Goal: Task Accomplishment & Management: Use online tool/utility

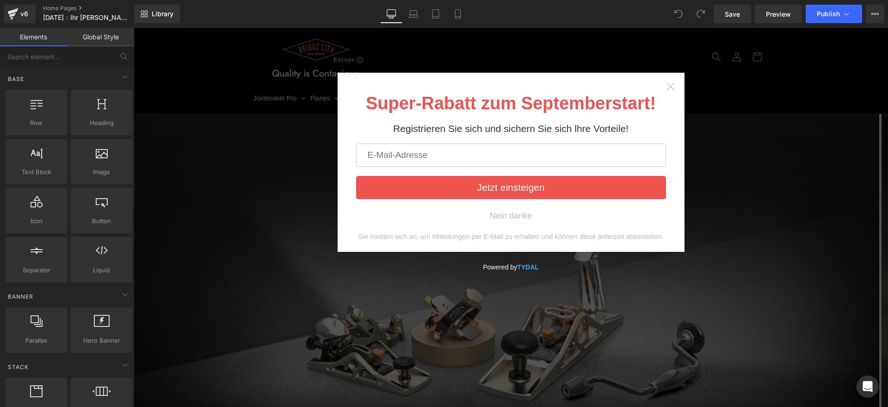
click at [666, 87] on icon "Close widget" at bounding box center [670, 86] width 9 height 9
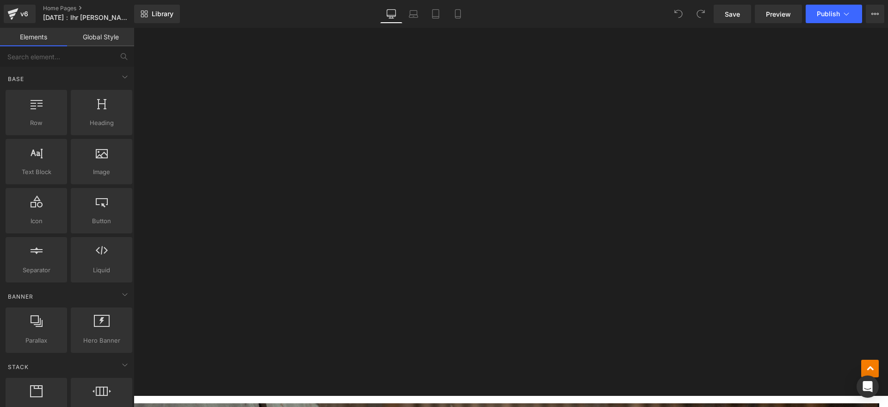
scroll to position [1098, 0]
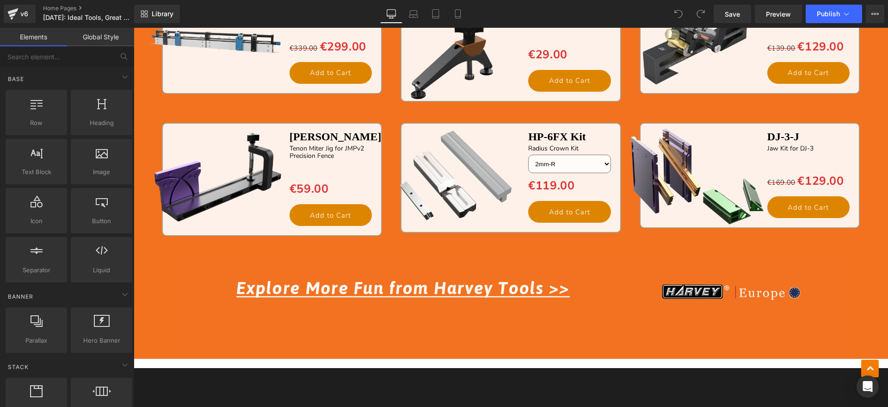
scroll to position [2081, 0]
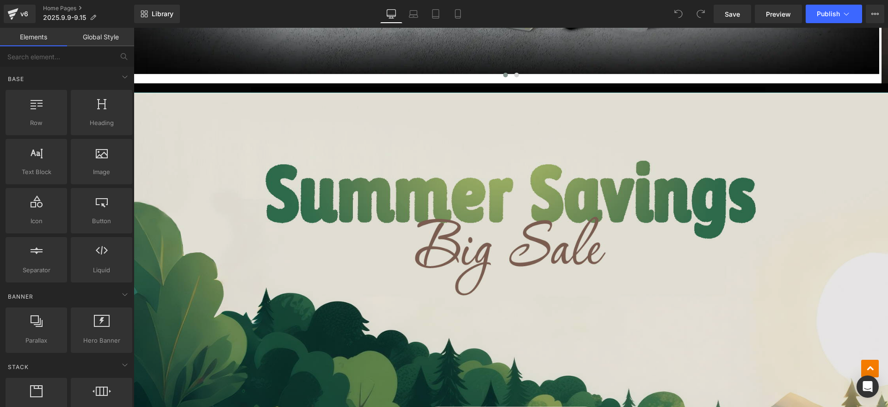
scroll to position [463, 0]
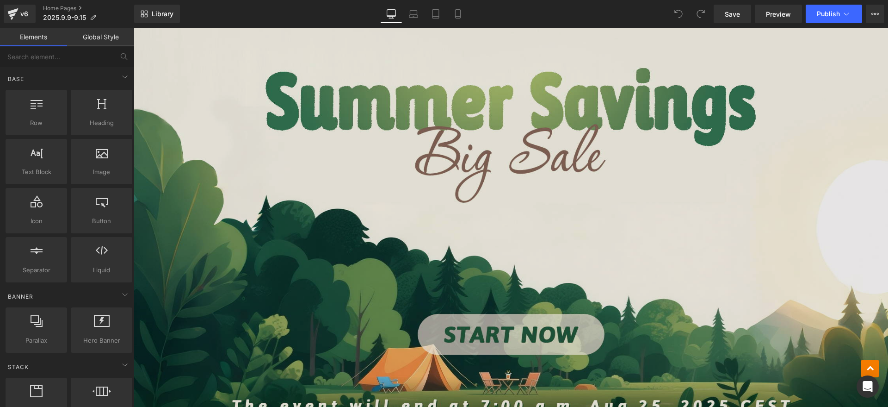
click at [400, 224] on img at bounding box center [511, 221] width 754 height 442
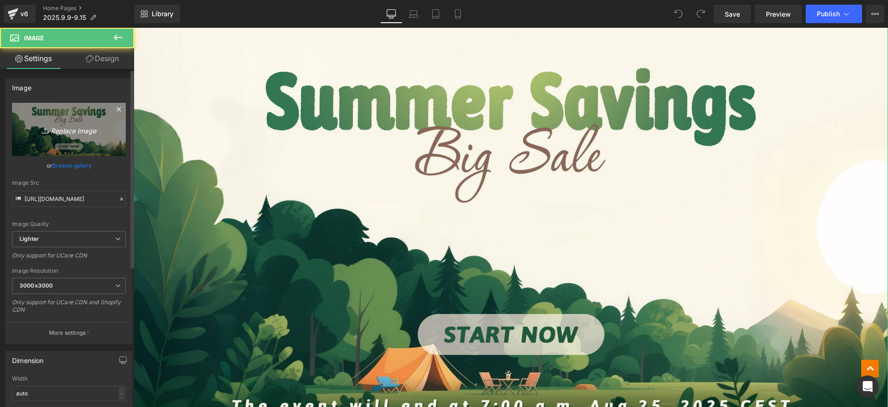
click at [74, 130] on icon "Replace Image" at bounding box center [69, 129] width 74 height 12
type input "C:\fakepath\banner1.jpg"
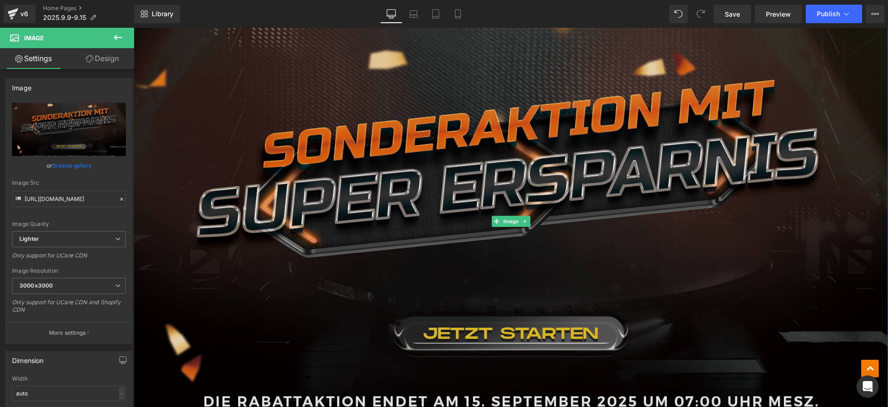
click at [604, 185] on img at bounding box center [511, 221] width 754 height 442
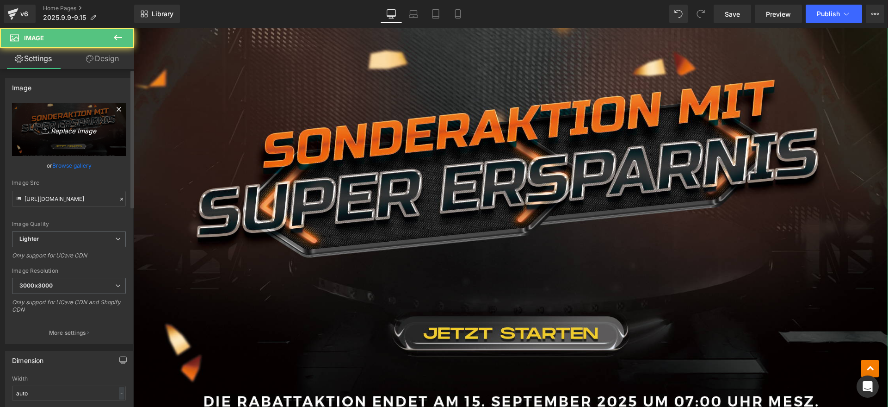
click at [66, 124] on icon "Replace Image" at bounding box center [69, 129] width 74 height 12
type input "C:\fakepath\banner.jpg"
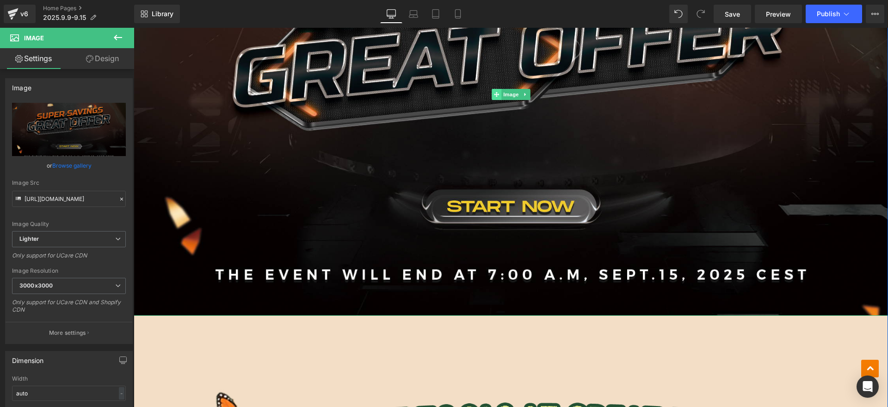
scroll to position [809, 0]
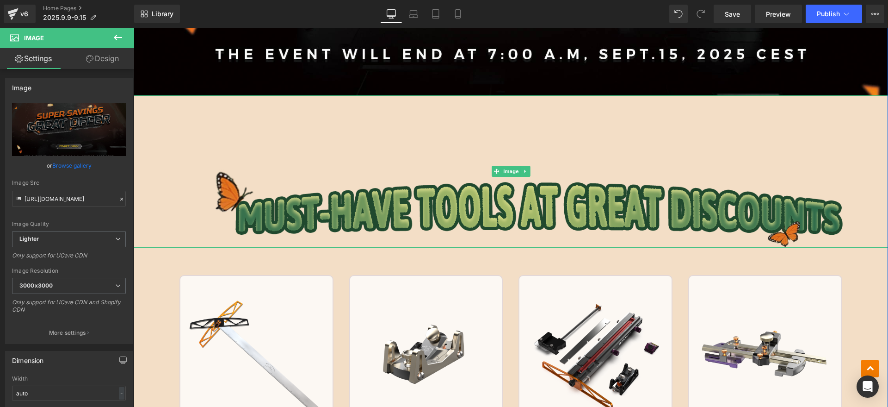
click at [251, 191] on img at bounding box center [511, 171] width 754 height 152
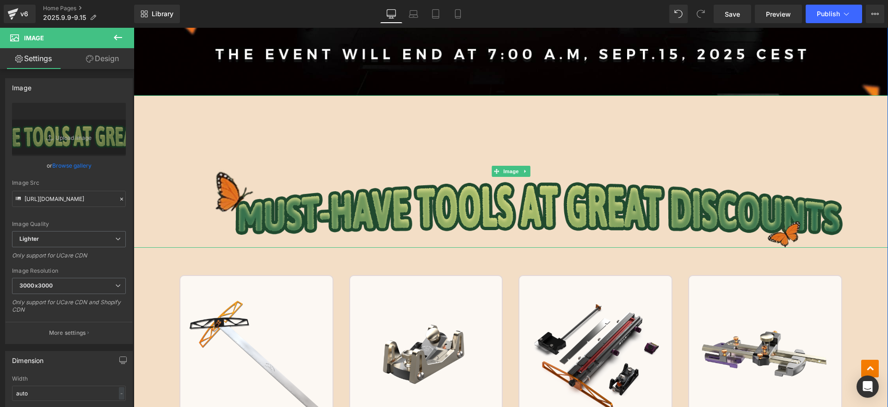
drag, startPoint x: 427, startPoint y: 186, endPoint x: 419, endPoint y: 186, distance: 7.9
click at [427, 186] on img at bounding box center [511, 171] width 754 height 152
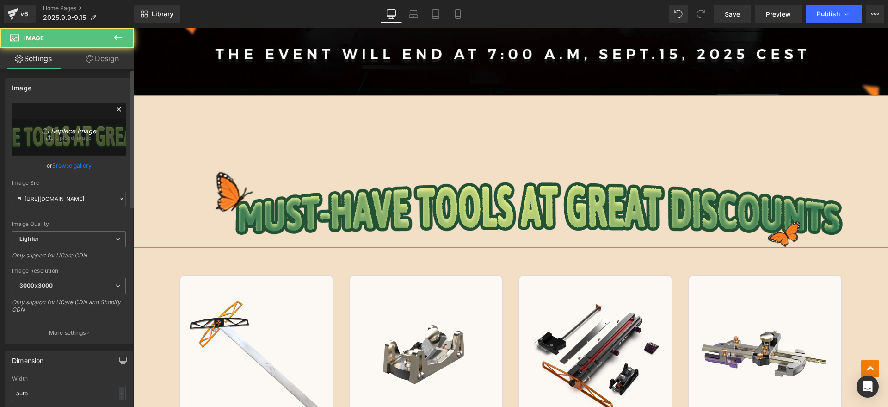
click at [68, 136] on link "Replace Image" at bounding box center [69, 129] width 114 height 53
type input "C:\fakepath\MUST-HAVE TOOLS AT GREAT DISCOUNTS.png"
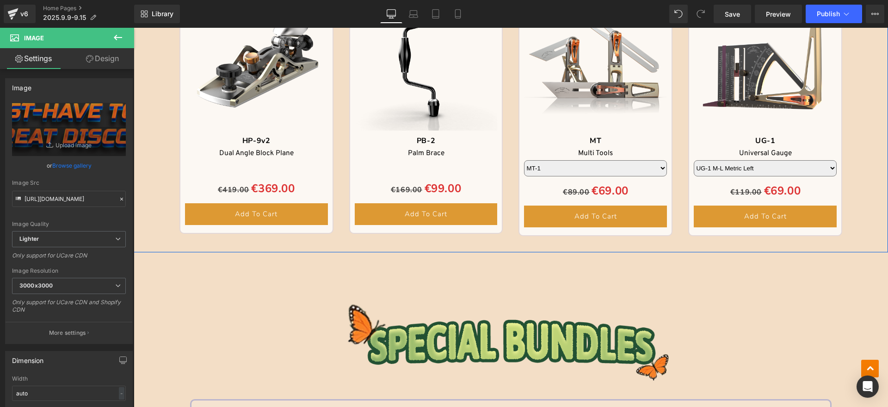
scroll to position [1792, 0]
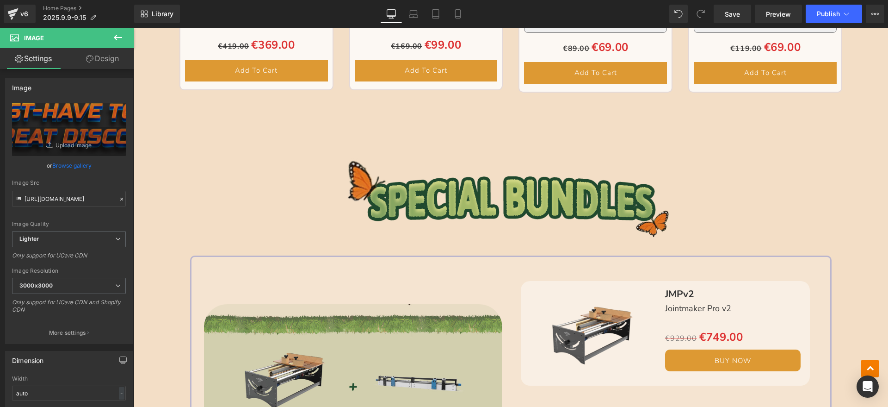
click at [446, 190] on img at bounding box center [511, 182] width 754 height 147
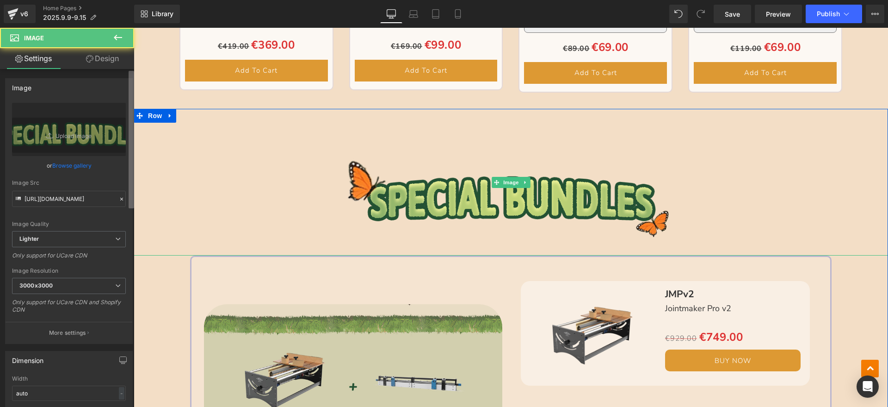
click at [132, 129] on b at bounding box center [132, 139] width 6 height 137
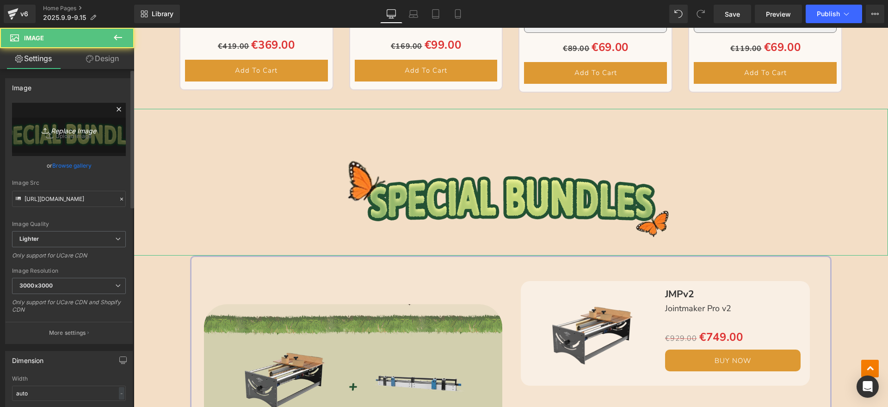
click at [99, 129] on icon "Replace Image" at bounding box center [69, 129] width 74 height 12
type input "C:\fakepath\SPECIAL BUNDLES.png"
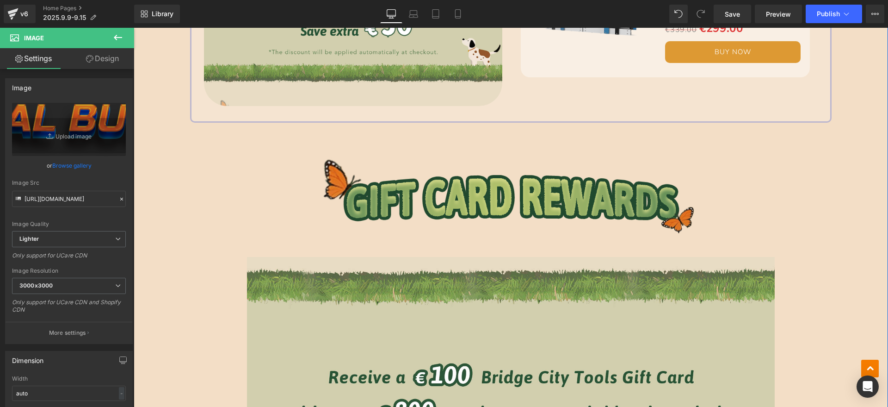
scroll to position [2197, 0]
click at [451, 185] on img at bounding box center [511, 180] width 754 height 117
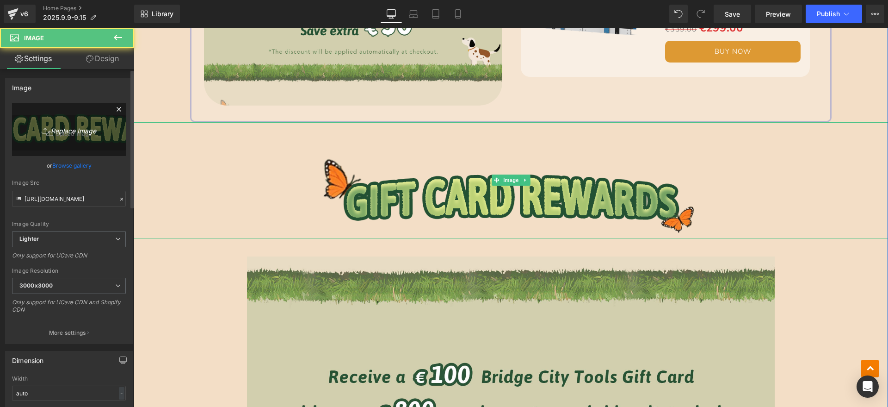
click at [85, 132] on icon "Replace Image" at bounding box center [69, 129] width 74 height 12
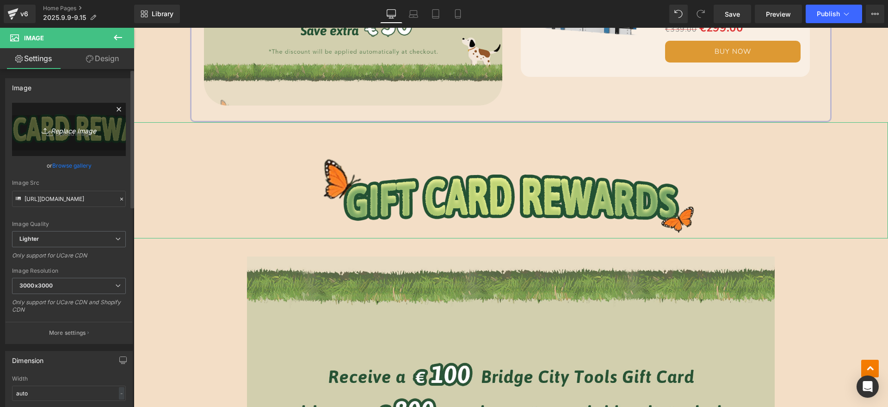
type input "C:\fakepath\GIFT CARD REWARDS.png"
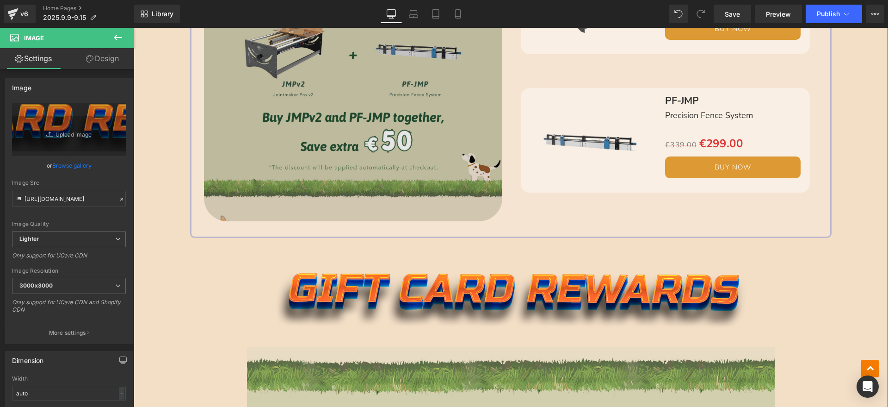
scroll to position [1966, 0]
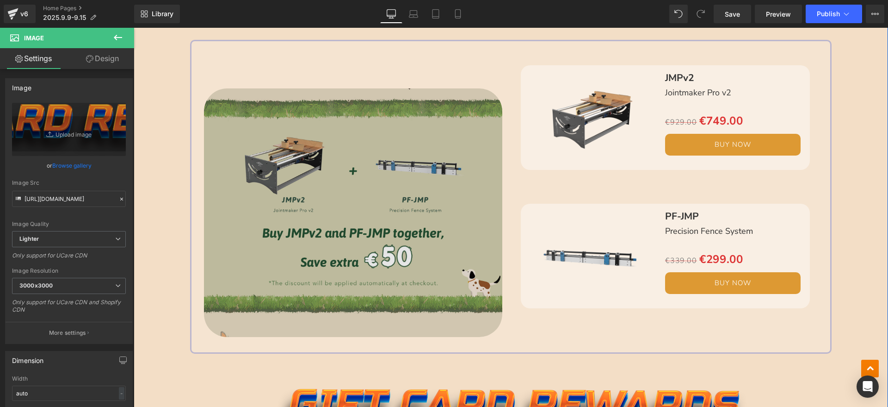
click at [385, 206] on img at bounding box center [353, 212] width 298 height 248
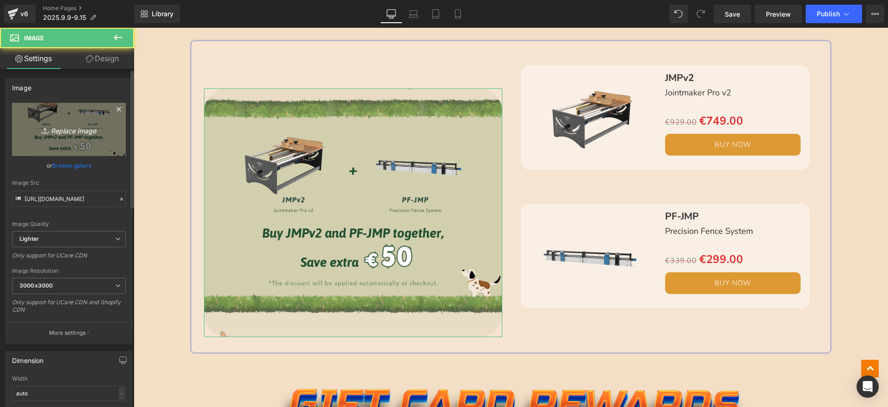
click at [93, 123] on link "Replace Image" at bounding box center [69, 129] width 114 height 53
type input "C:\fakepath\edm_05.jpg"
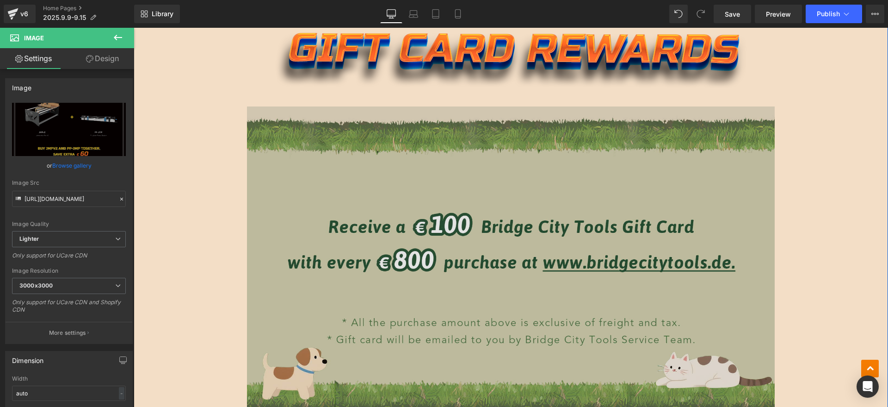
scroll to position [2370, 0]
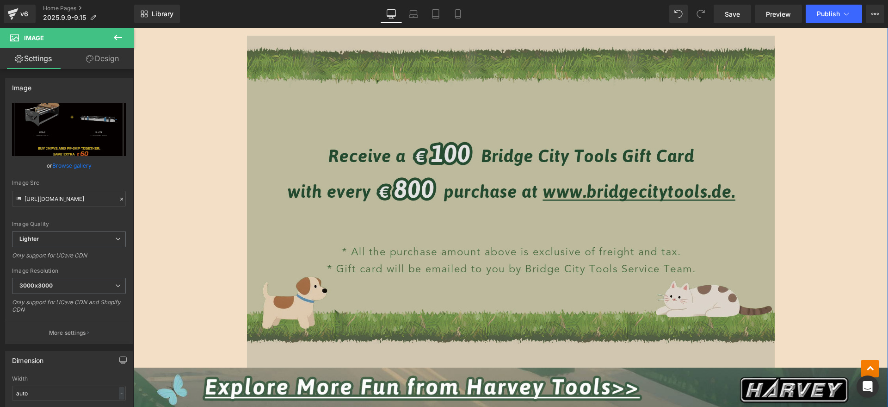
click at [471, 216] on img at bounding box center [511, 193] width 528 height 350
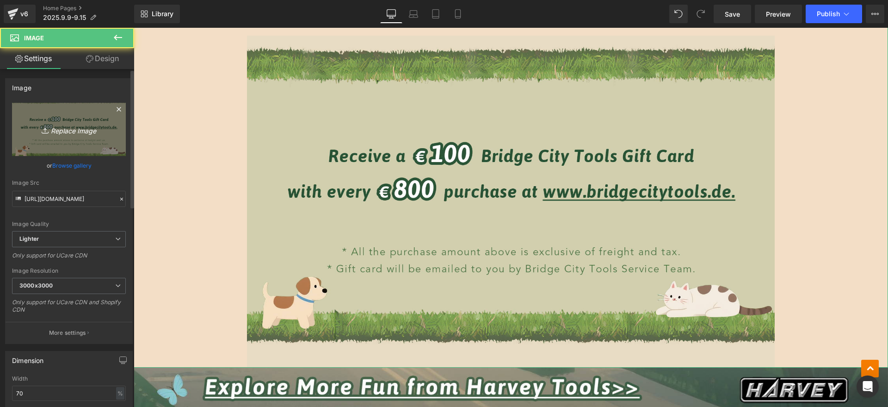
click at [89, 136] on link "Replace Image" at bounding box center [69, 129] width 114 height 53
type input "C:\fakepath\3cd8df42674b2881866ca4404facdbec.jpg"
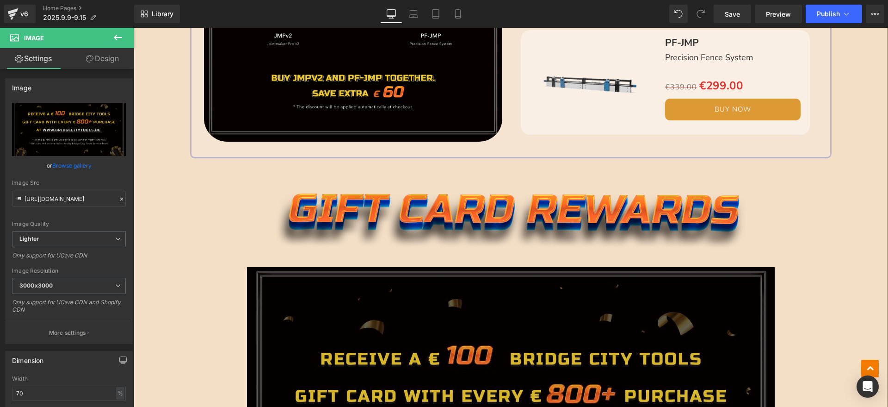
scroll to position [2428, 0]
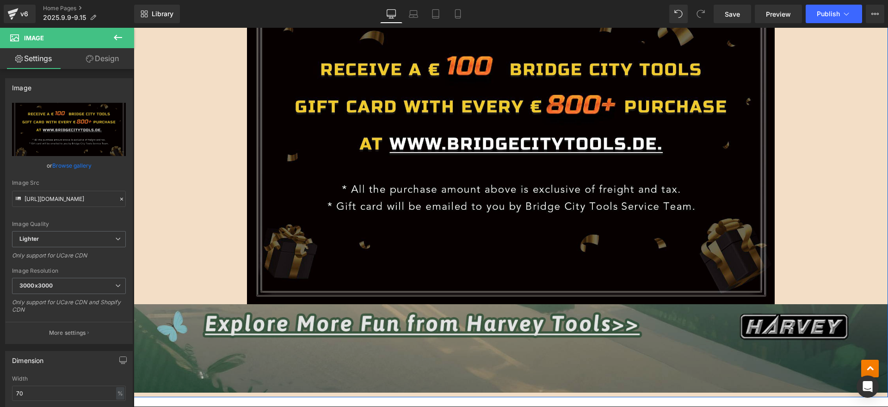
click at [333, 340] on img at bounding box center [511, 348] width 754 height 88
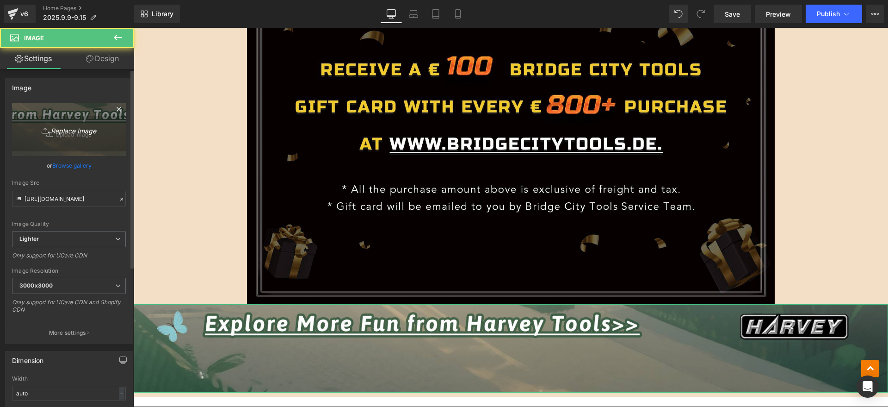
click at [99, 148] on link "Replace Image" at bounding box center [69, 129] width 114 height 53
type input "C:\fakepath\跳转 (2).jpg"
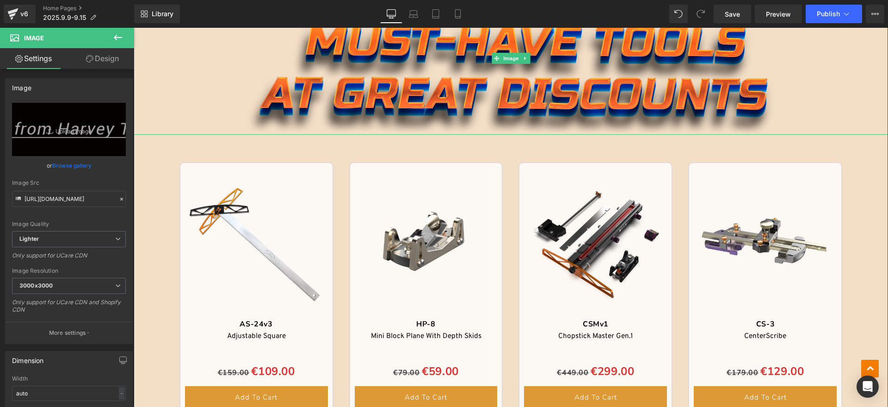
scroll to position [925, 0]
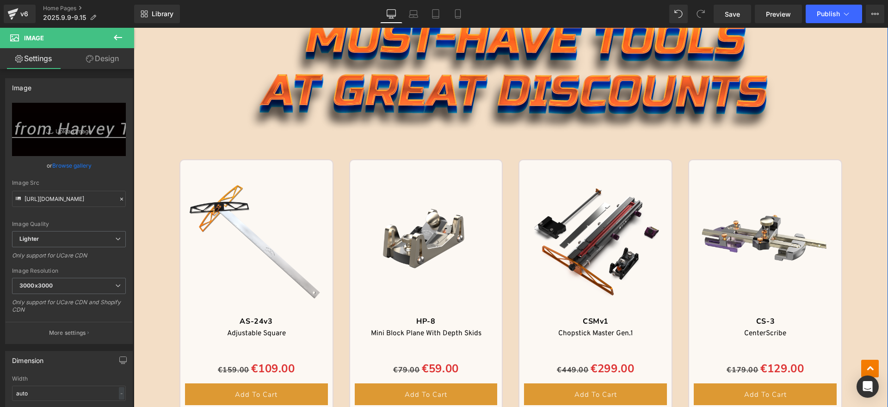
click at [142, 264] on div "Image Image Sale Off (P) Image AS-24v3 Text Block Adjustable Square Text Block …" at bounding box center [511, 257] width 754 height 1438
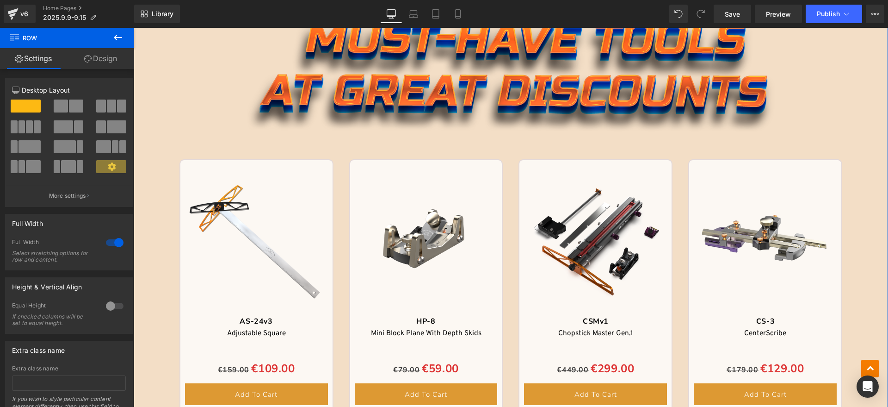
click at [103, 60] on link "Design" at bounding box center [100, 58] width 67 height 21
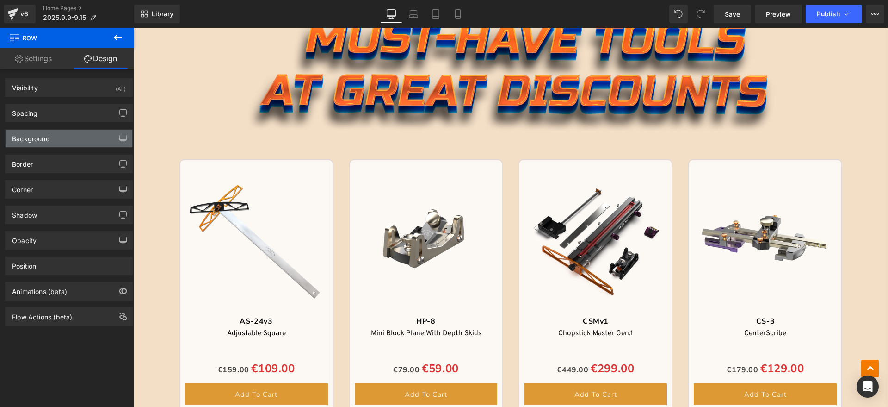
click at [57, 137] on div "Background" at bounding box center [69, 139] width 127 height 18
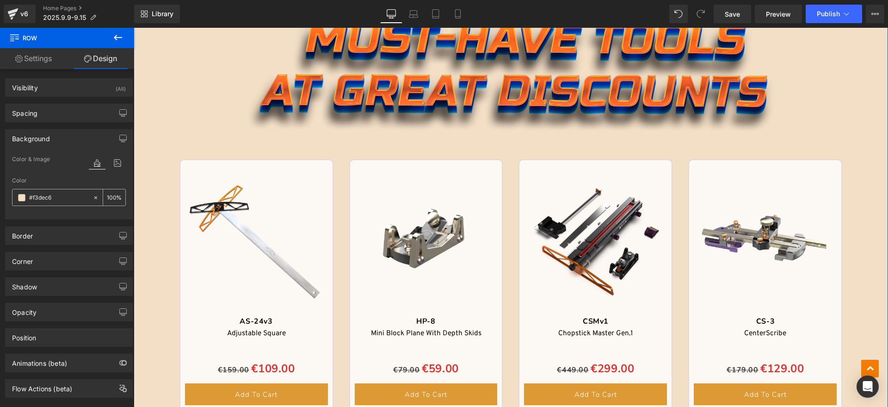
paste input "070000"
type input "#070000"
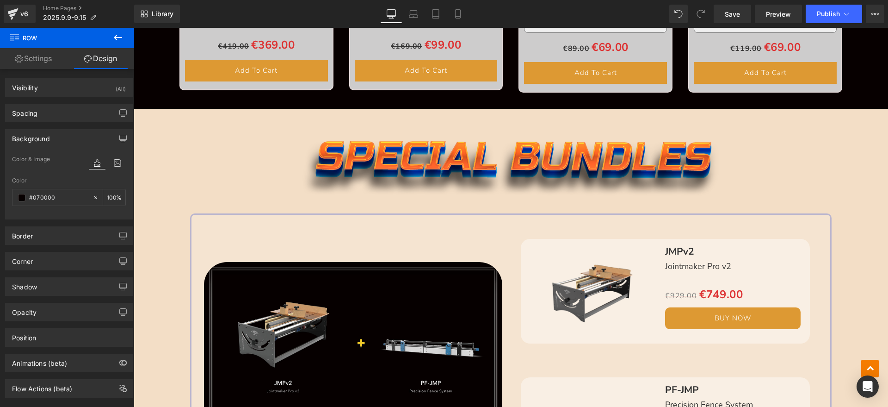
scroll to position [1966, 0]
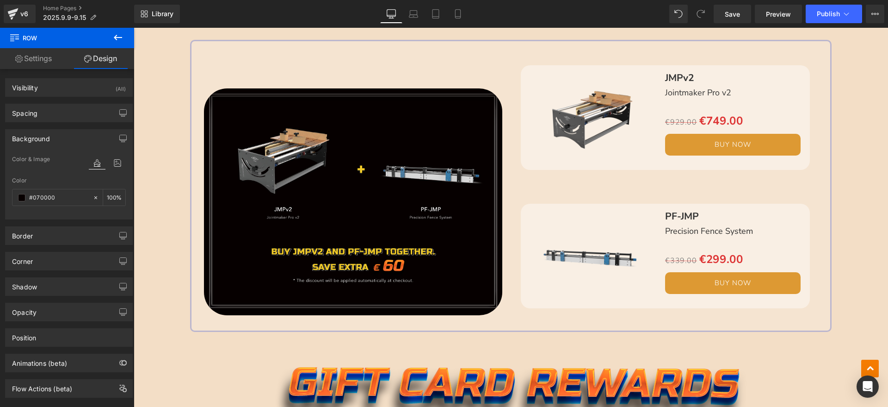
click at [141, 234] on div "Image Image Sale Off (P) Image JMPv2 Text Block Jointmaker Pro v2 Text Block Se…" at bounding box center [511, 381] width 754 height 893
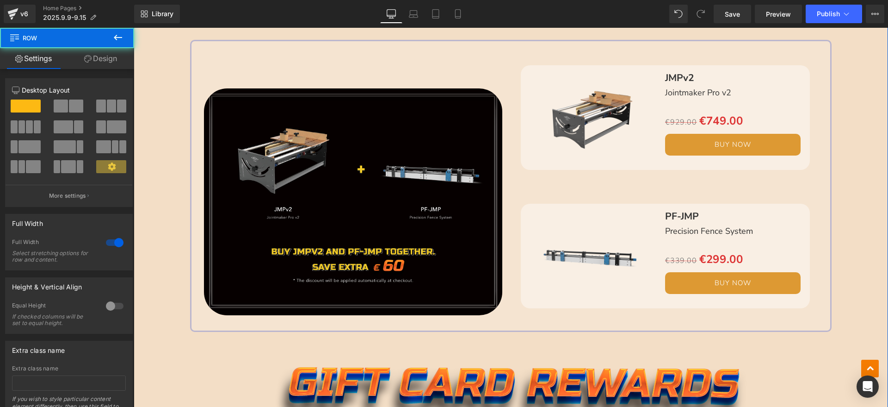
click at [96, 63] on link "Design" at bounding box center [100, 58] width 67 height 21
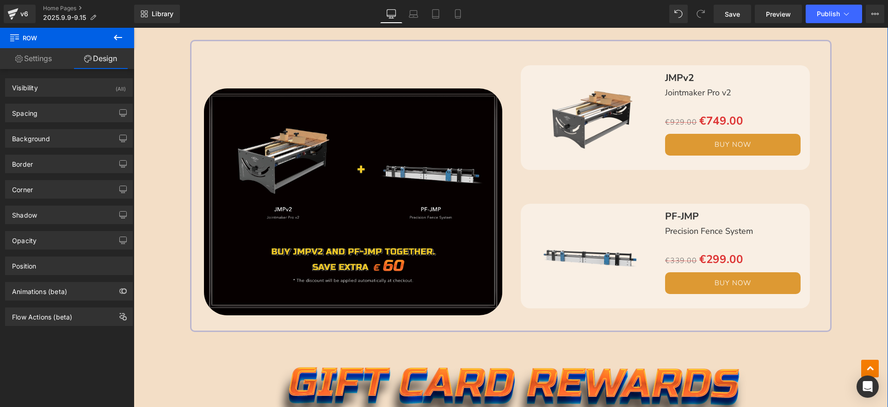
click at [53, 128] on div "Background Color & Image color Color % Image Replace Image Upload image or Brow…" at bounding box center [69, 134] width 138 height 25
click at [50, 138] on div "Background" at bounding box center [69, 139] width 127 height 18
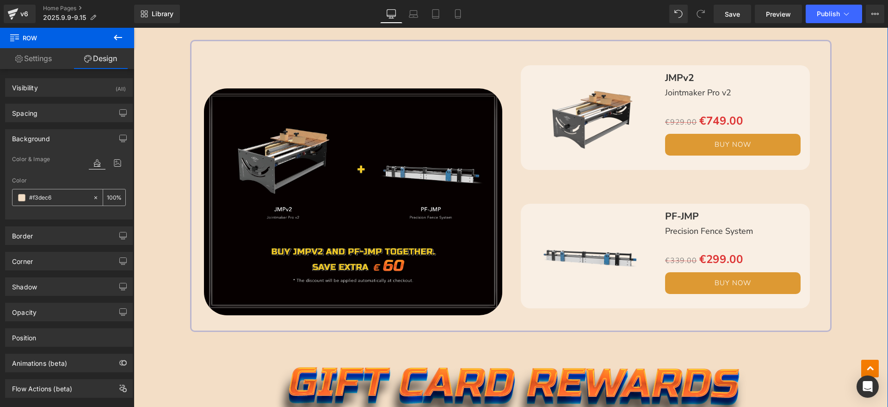
click at [65, 195] on input "text" at bounding box center [58, 197] width 59 height 10
paste input "070000"
type input "#070000"
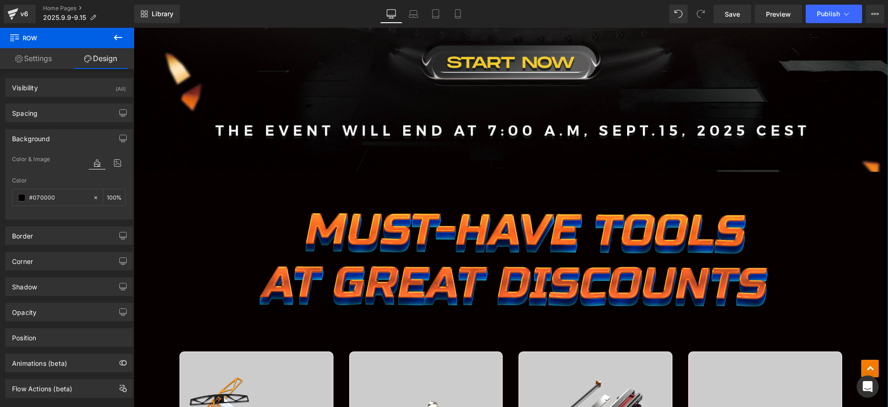
scroll to position [752, 0]
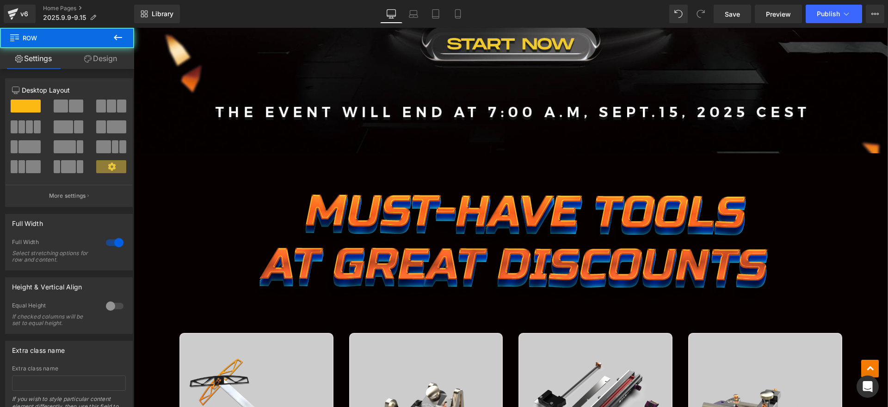
click at [85, 60] on icon at bounding box center [87, 58] width 7 height 7
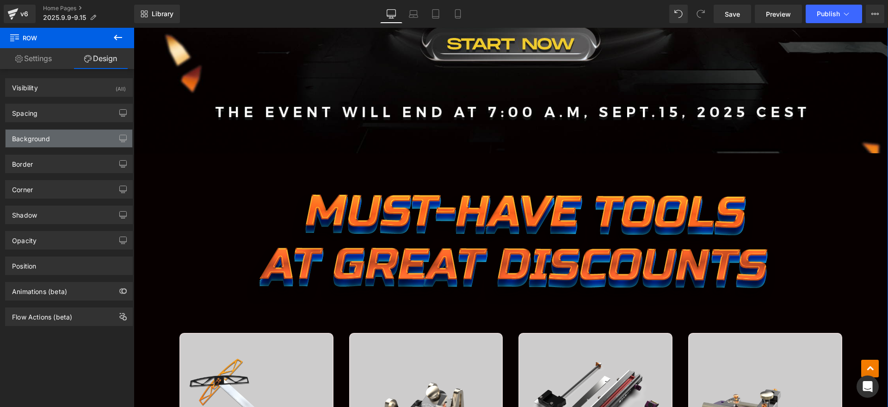
click at [23, 132] on div "Background" at bounding box center [31, 136] width 38 height 13
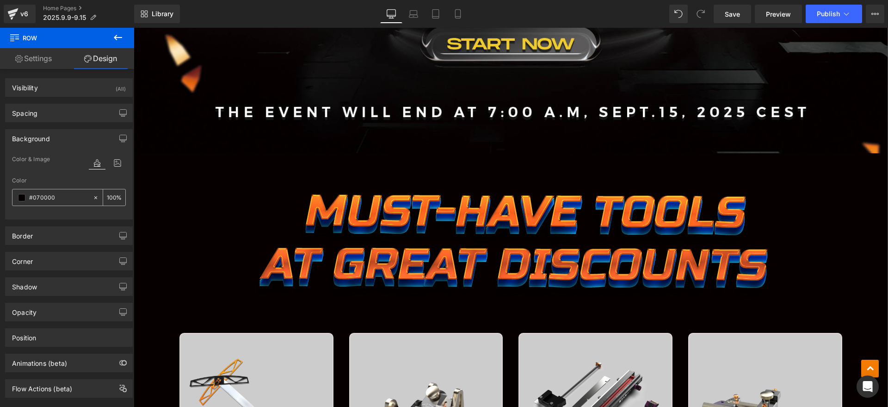
click at [20, 197] on span at bounding box center [21, 197] width 7 height 7
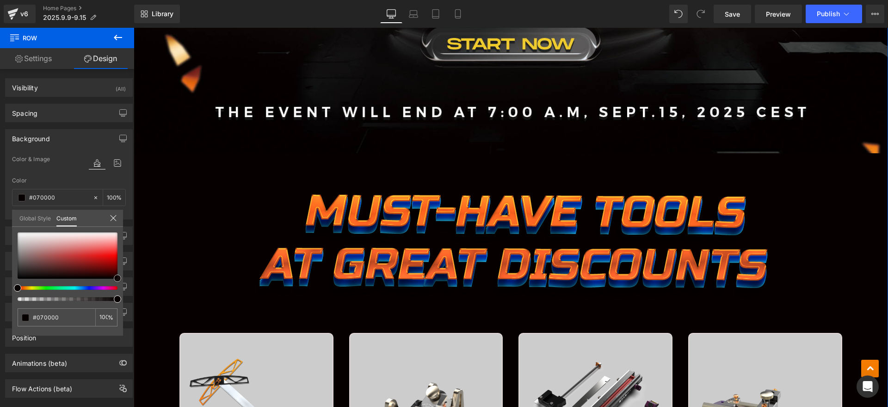
click at [20, 248] on div at bounding box center [68, 255] width 100 height 46
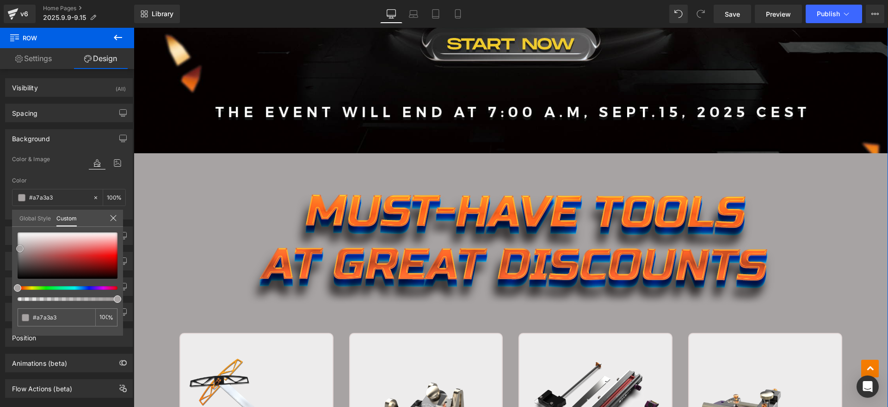
click at [20, 256] on div at bounding box center [68, 255] width 100 height 46
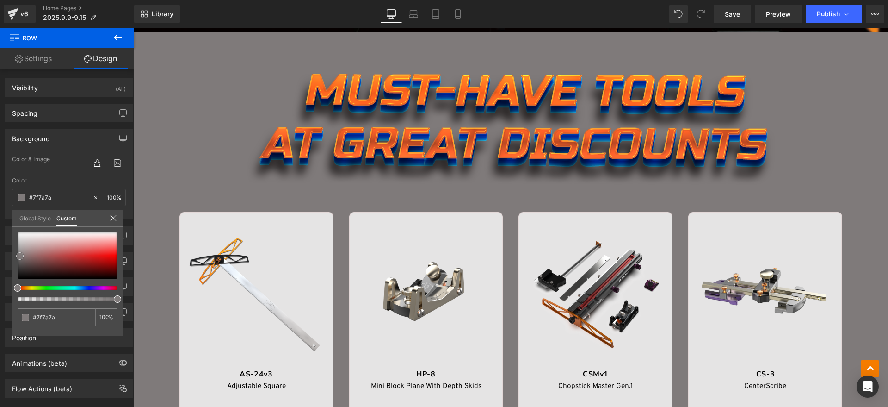
scroll to position [983, 0]
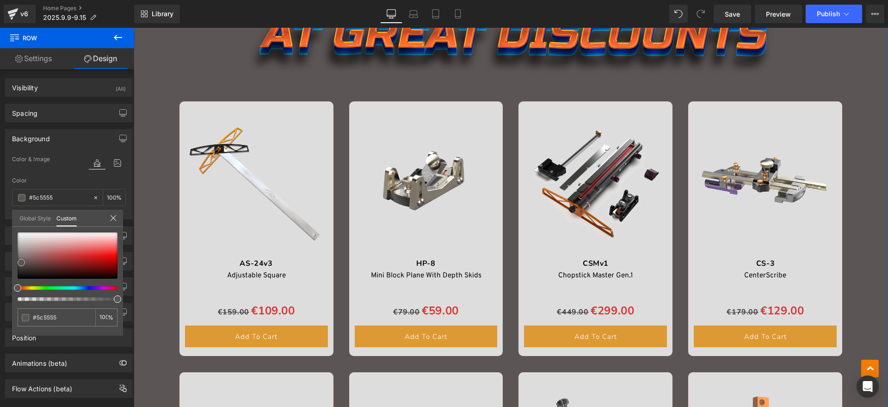
click at [21, 262] on div at bounding box center [68, 255] width 100 height 46
click at [19, 263] on span at bounding box center [21, 262] width 7 height 7
click at [19, 265] on span at bounding box center [21, 262] width 7 height 7
click at [16, 263] on span at bounding box center [17, 262] width 7 height 7
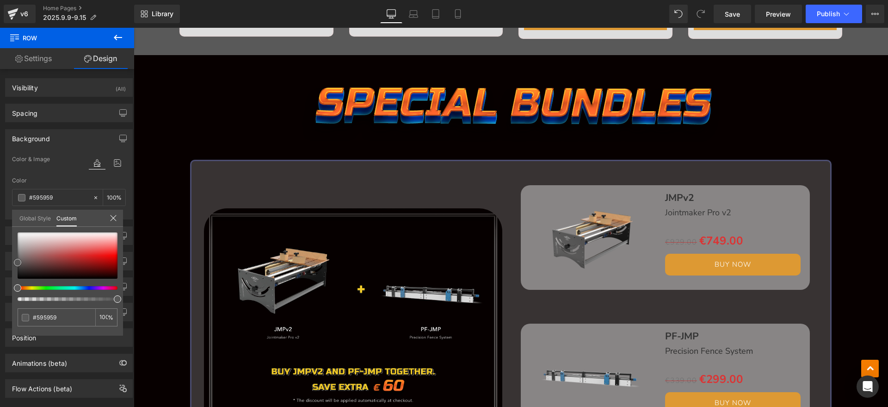
scroll to position [1850, 0]
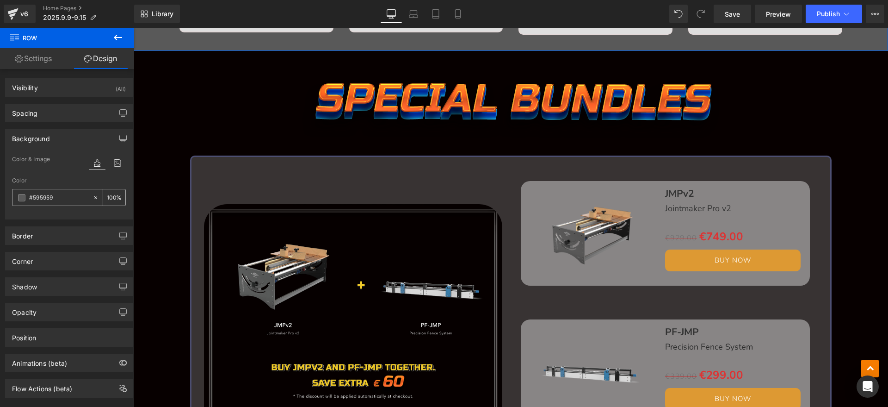
type input "#595959"
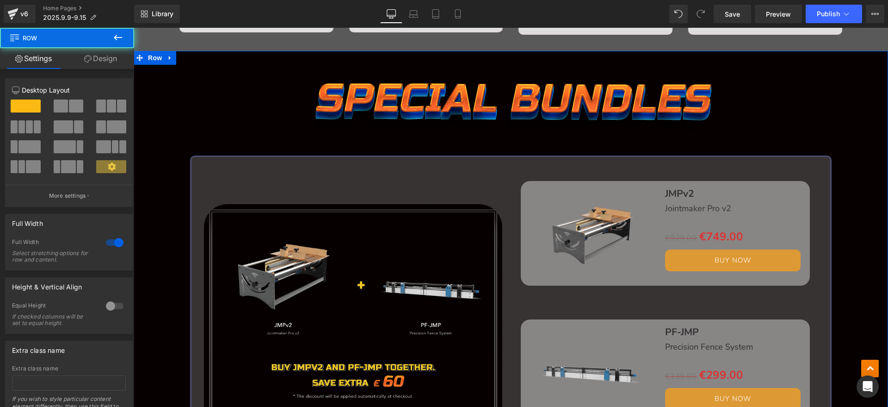
click at [94, 59] on link "Design" at bounding box center [100, 58] width 67 height 21
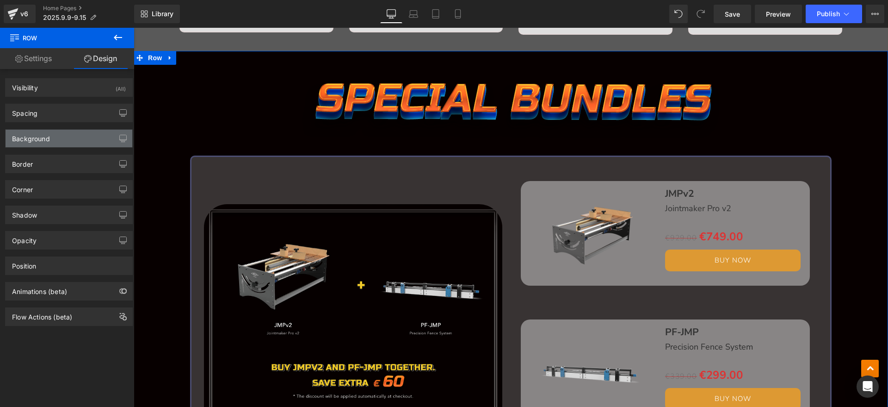
click at [56, 143] on div "Background" at bounding box center [69, 139] width 127 height 18
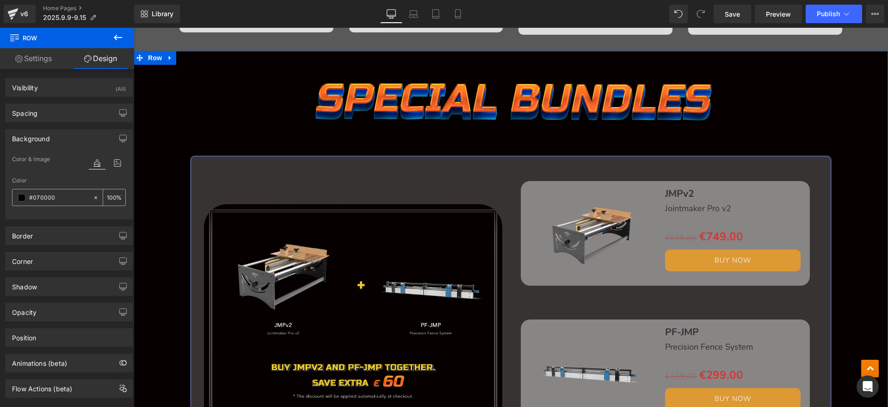
click at [58, 192] on input "text" at bounding box center [58, 197] width 59 height 10
paste input "595959"
type input "#595959"
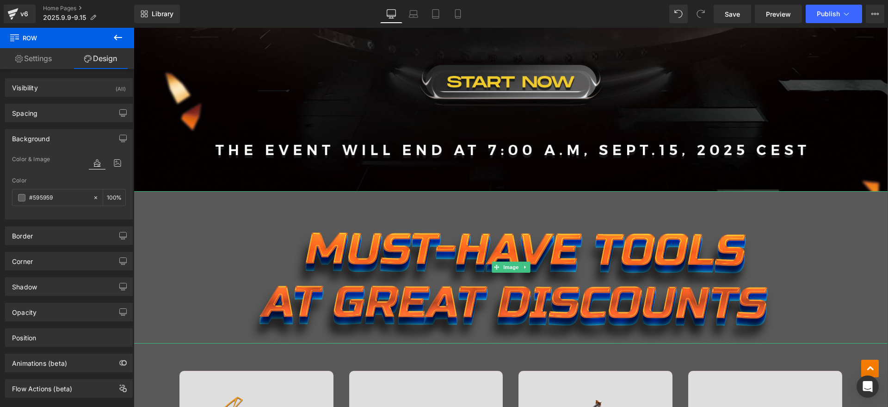
scroll to position [694, 0]
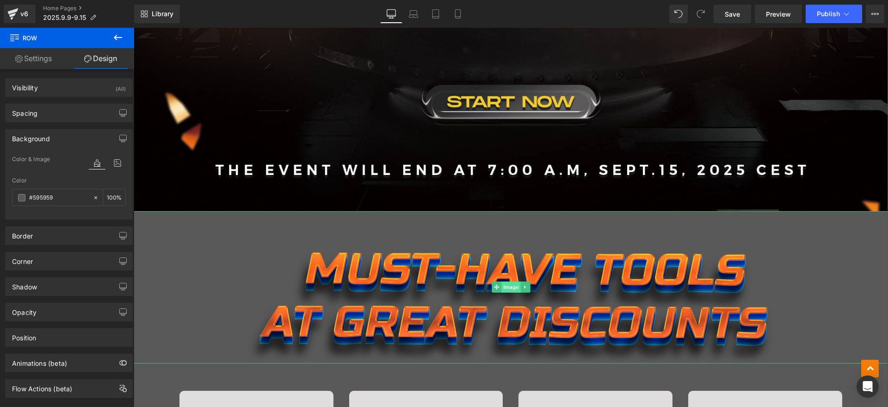
click at [507, 284] on span "Image" at bounding box center [510, 286] width 19 height 11
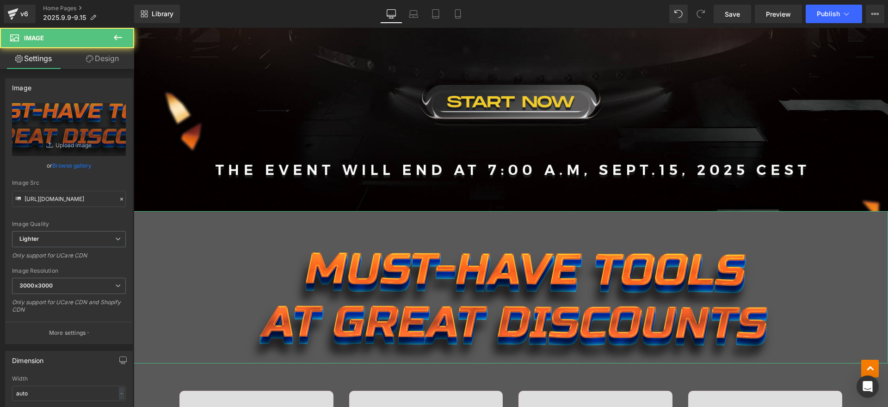
click at [104, 62] on link "Design" at bounding box center [102, 58] width 67 height 21
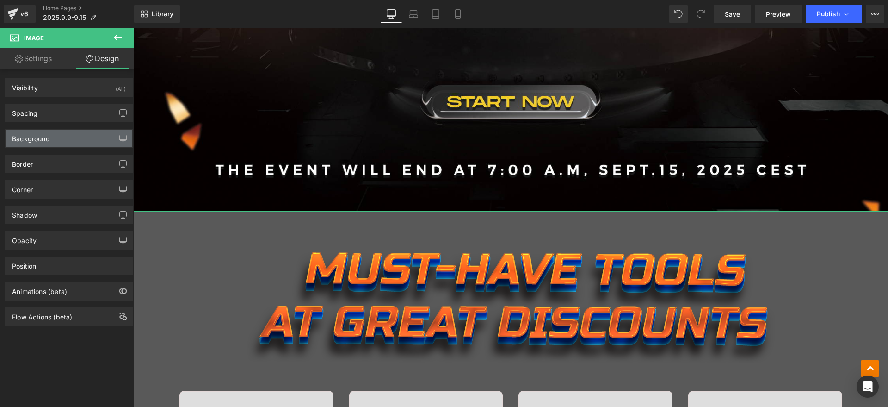
click at [42, 130] on div "Background" at bounding box center [31, 136] width 38 height 13
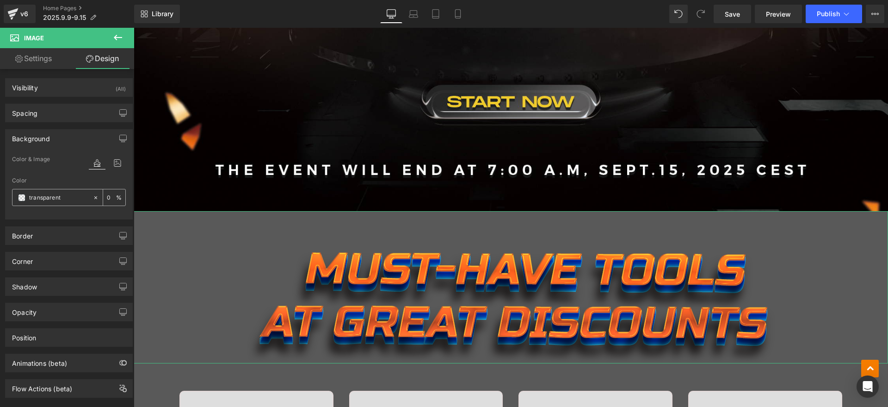
click at [19, 198] on span at bounding box center [21, 197] width 7 height 7
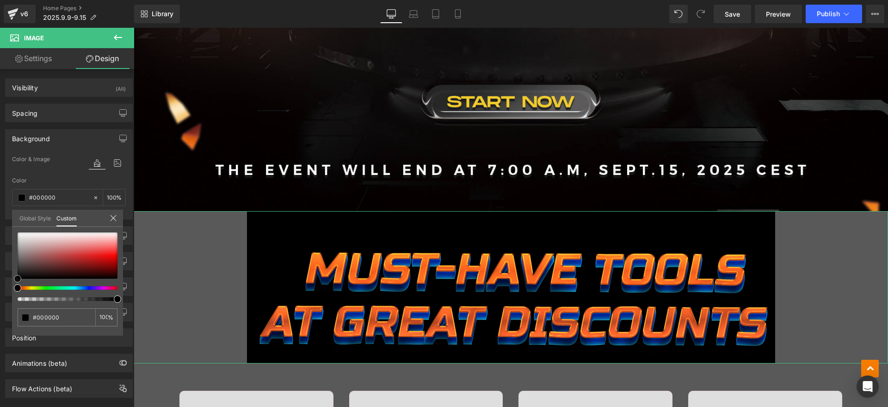
drag, startPoint x: 17, startPoint y: 275, endPoint x: 12, endPoint y: 279, distance: 6.6
click at [12, 219] on div "Background Color & Image color Color transparent 0 % Image Replace Image Upload…" at bounding box center [69, 170] width 138 height 97
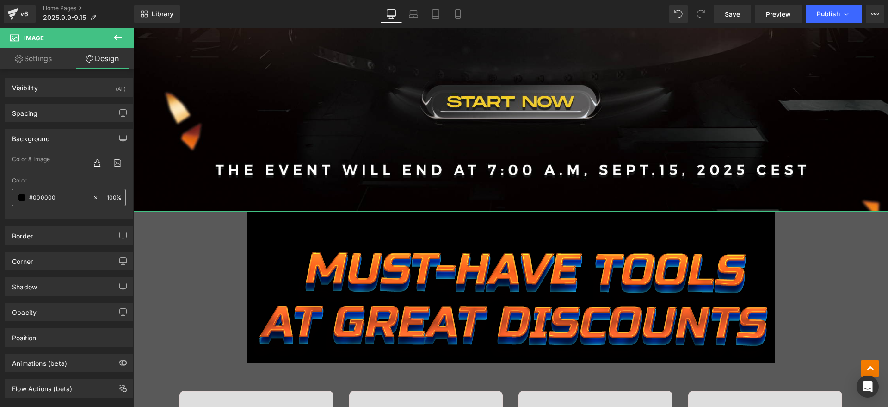
click at [94, 196] on icon at bounding box center [95, 197] width 3 height 3
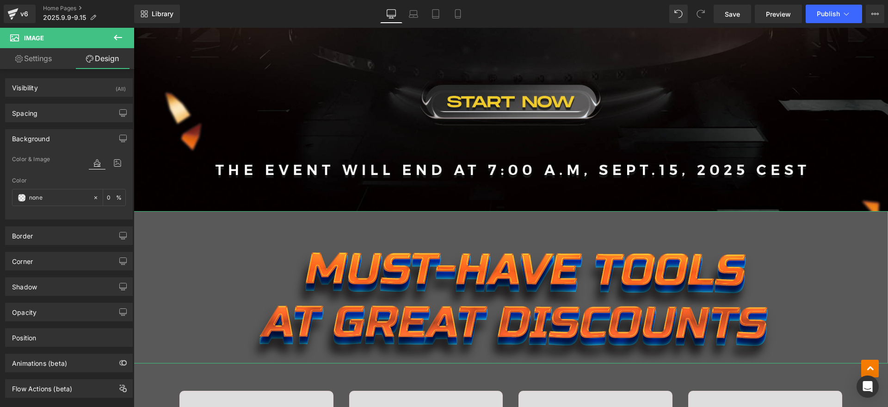
click at [70, 179] on div "Color" at bounding box center [69, 180] width 114 height 6
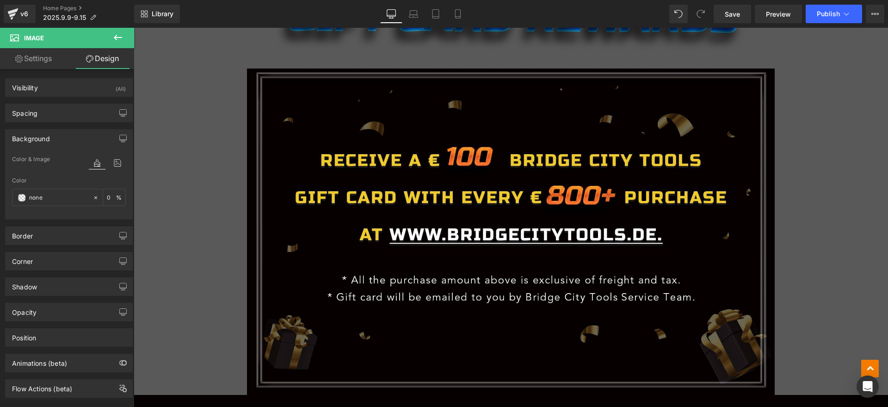
scroll to position [2544, 0]
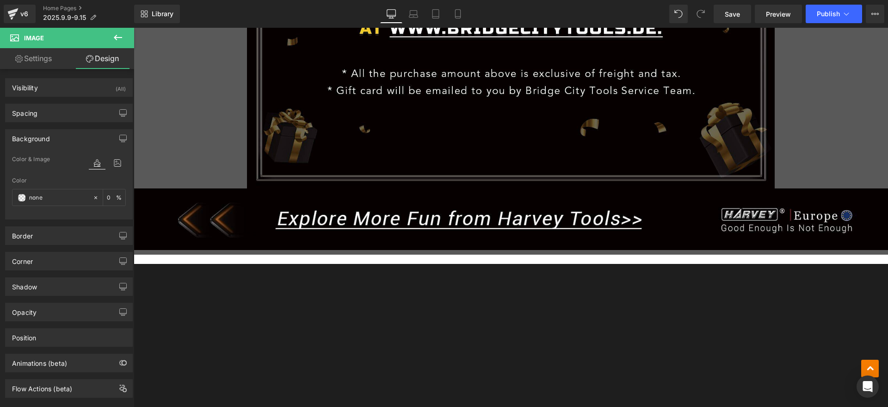
click at [330, 225] on body "Direkt zum Inhalt Jointmaker Pro JMPv2 Jointmaker Pro V2 PF-JMP Precision Fence…" at bounding box center [511, 309] width 754 height 5650
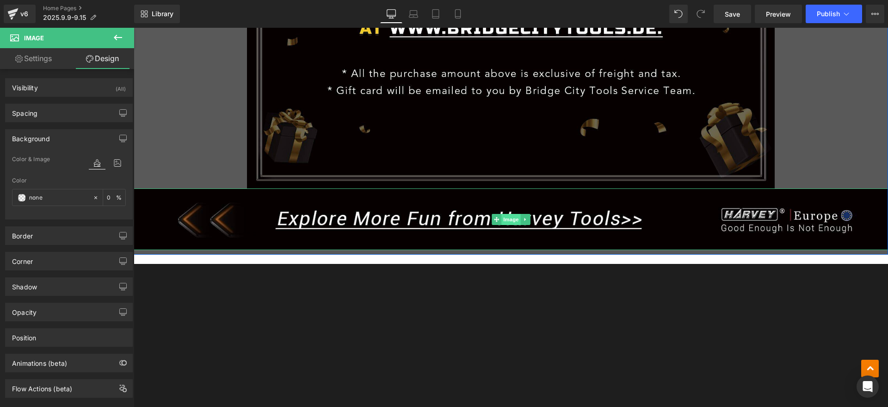
click at [503, 218] on span "Image" at bounding box center [510, 219] width 19 height 11
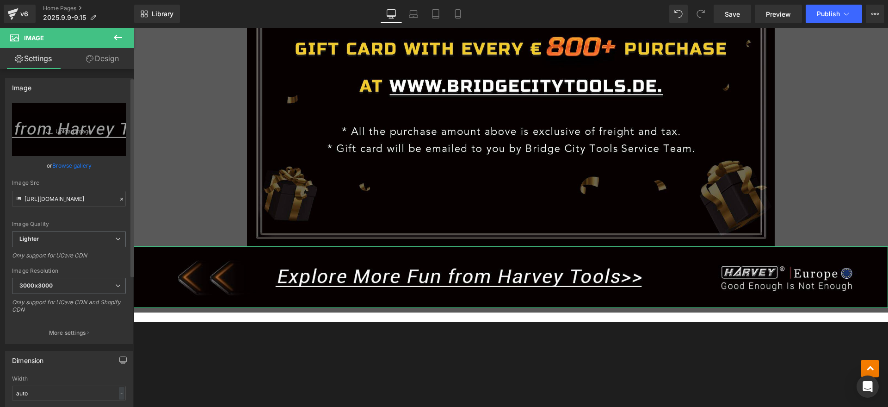
scroll to position [116, 0]
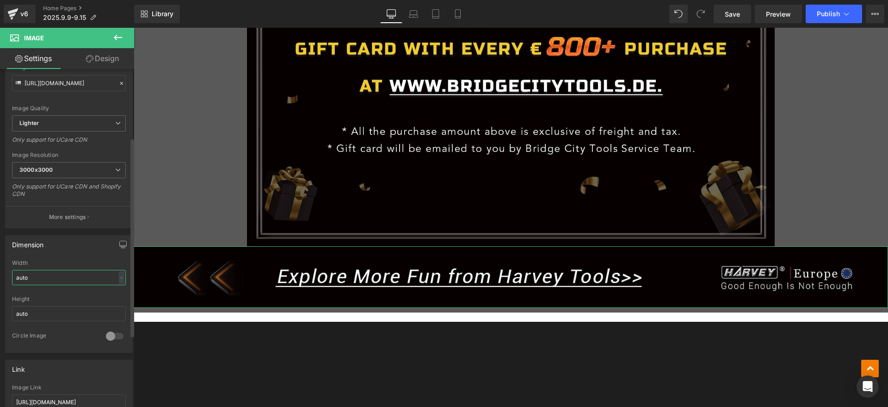
click at [47, 272] on input "auto" at bounding box center [69, 277] width 114 height 15
click at [119, 275] on div "-" at bounding box center [122, 277] width 6 height 12
click at [119, 292] on li "%" at bounding box center [120, 291] width 12 height 13
click at [53, 278] on input "auto" at bounding box center [69, 277] width 114 height 15
drag, startPoint x: 56, startPoint y: 274, endPoint x: 0, endPoint y: 275, distance: 55.5
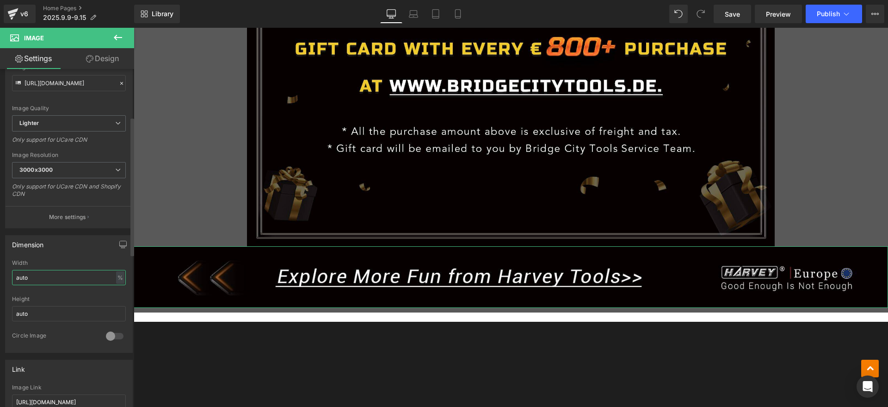
click at [0, 275] on div "Dimension auto Width auto % % px auto Height auto 0 Circle Image" at bounding box center [69, 290] width 138 height 124
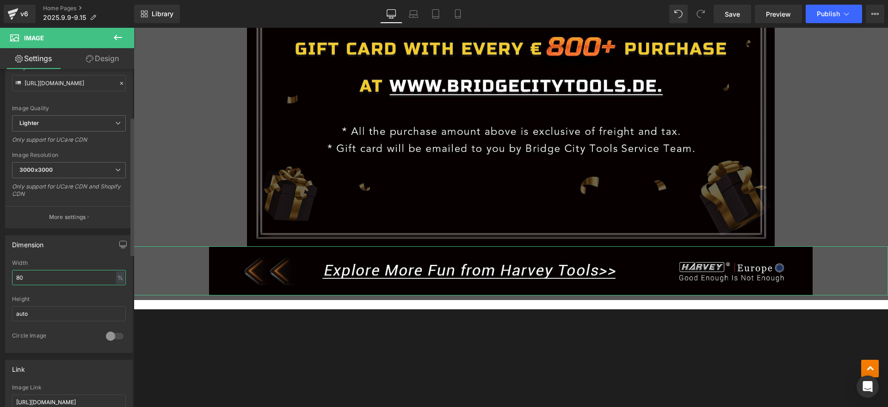
type input "8"
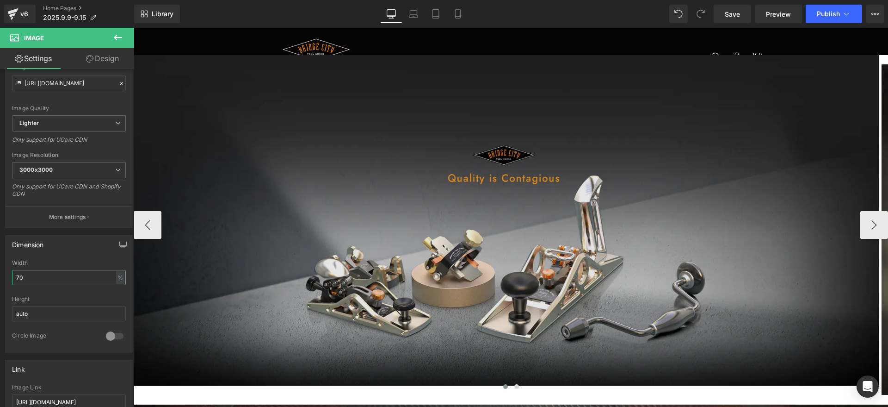
scroll to position [58, 0]
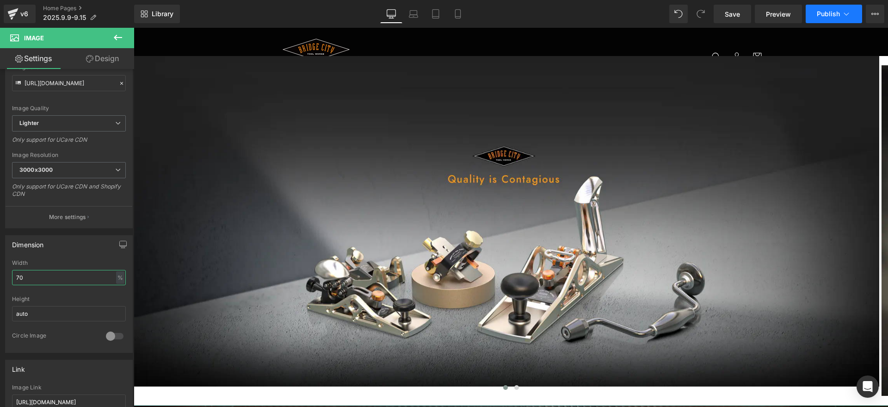
type input "70"
click at [835, 7] on button "Publish" at bounding box center [834, 14] width 56 height 19
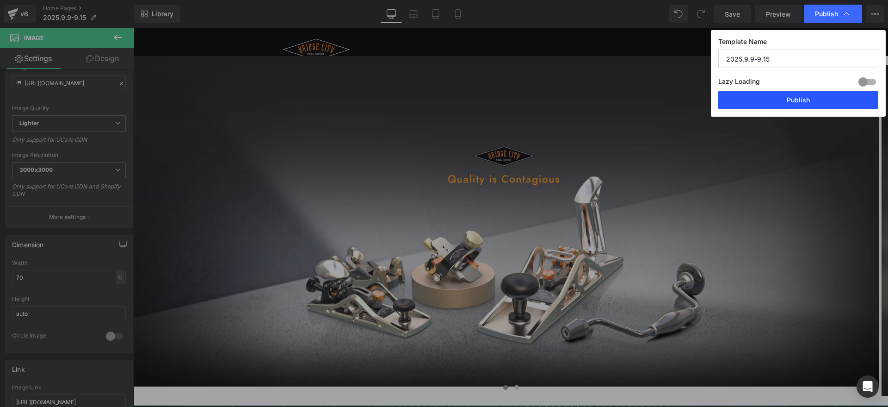
click at [798, 104] on button "Publish" at bounding box center [798, 100] width 160 height 19
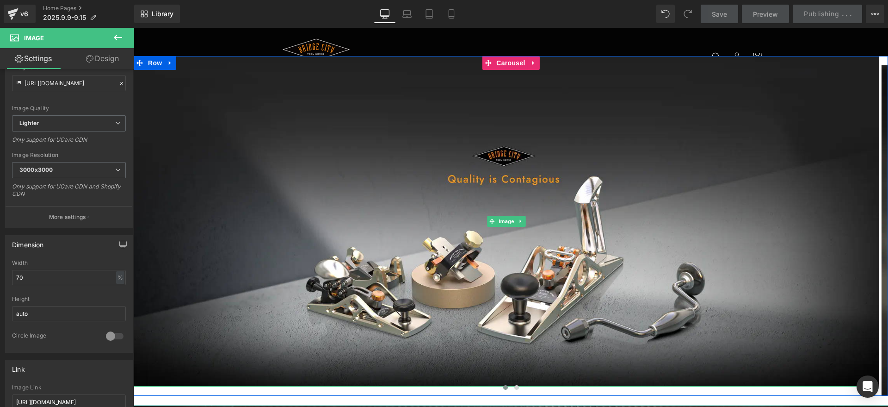
scroll to position [925, 0]
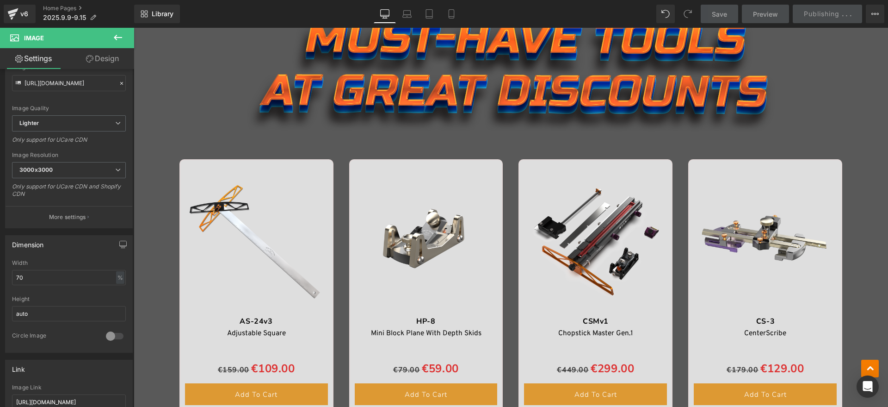
click at [141, 254] on div "Image Image Sale Off (P) Image AS-24v3 Text Block Adjustable Square Text Block …" at bounding box center [511, 257] width 754 height 1438
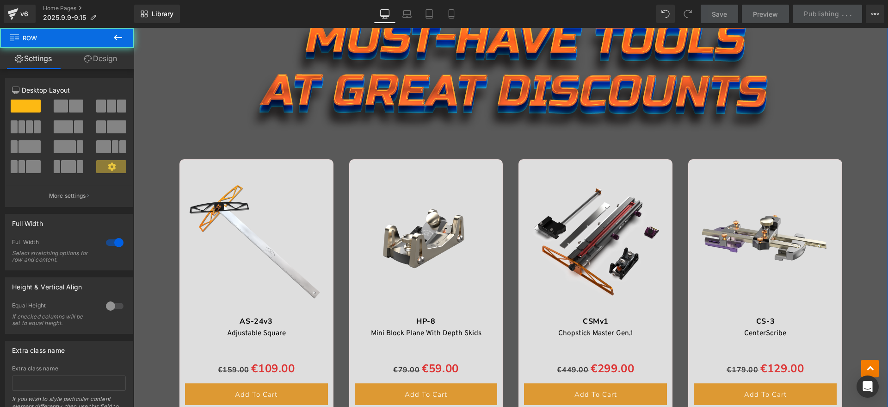
click at [107, 56] on link "Design" at bounding box center [100, 58] width 67 height 21
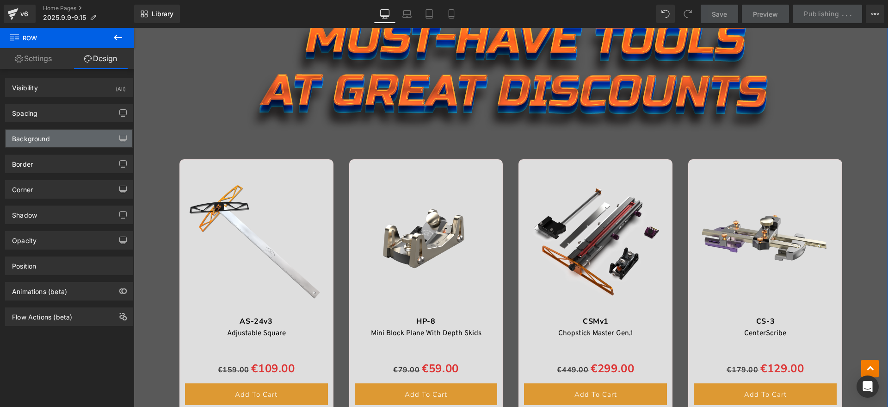
click at [59, 136] on div "Background" at bounding box center [69, 139] width 127 height 18
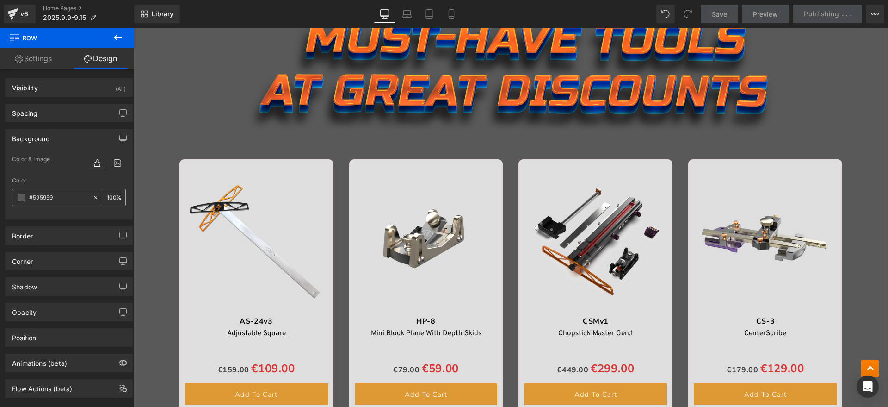
click at [22, 197] on span at bounding box center [21, 197] width 7 height 7
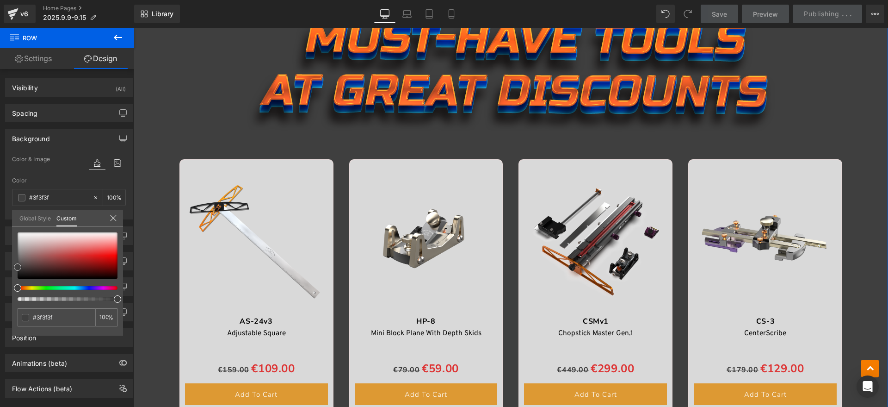
drag, startPoint x: 15, startPoint y: 261, endPoint x: 14, endPoint y: 265, distance: 4.6
click at [14, 265] on span at bounding box center [17, 266] width 7 height 7
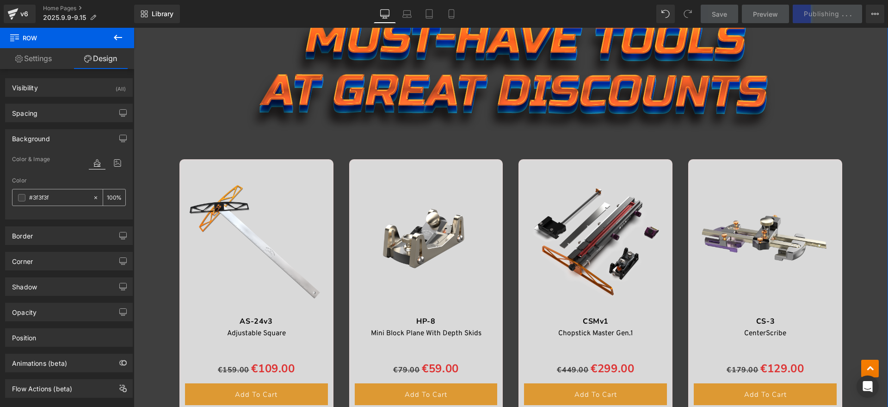
type input "#3f3f3f"
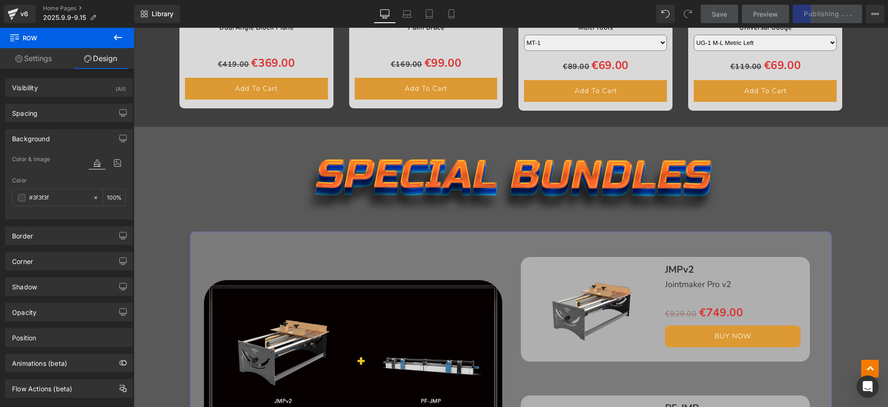
scroll to position [1908, 0]
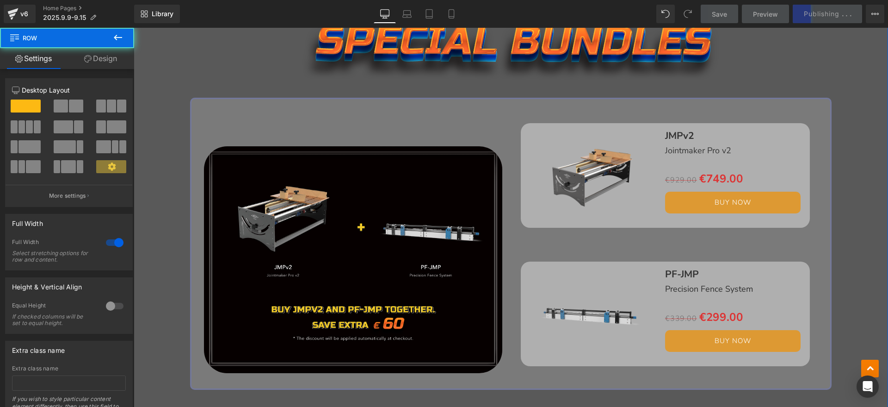
click at [98, 61] on link "Design" at bounding box center [100, 58] width 67 height 21
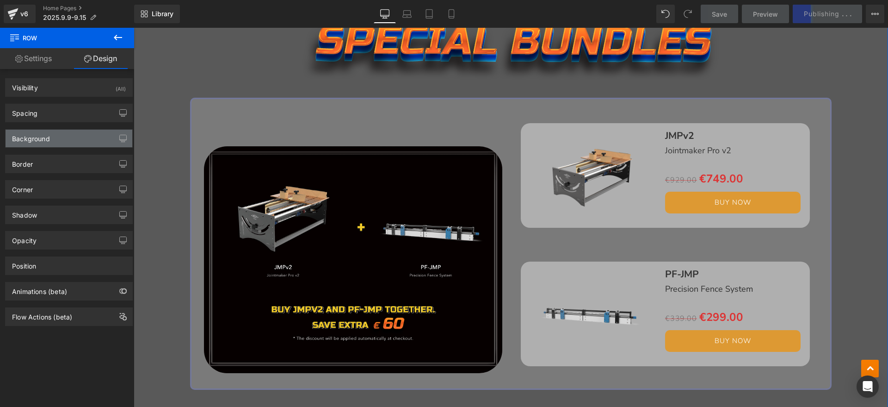
click at [71, 135] on div "Background" at bounding box center [69, 139] width 127 height 18
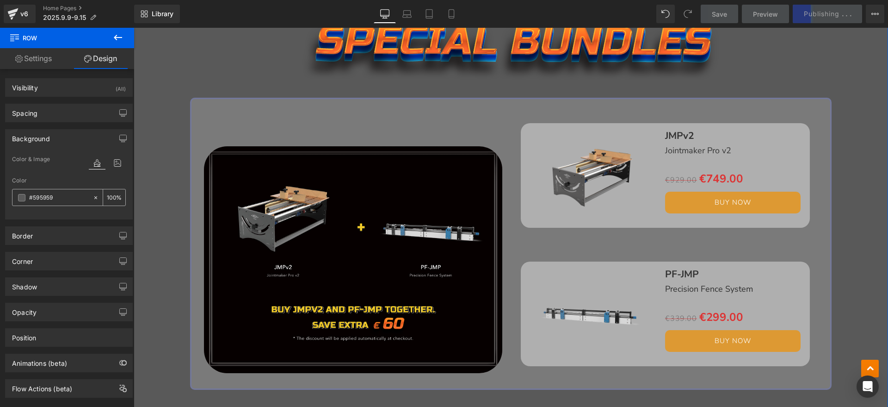
click at [67, 193] on input "#595959" at bounding box center [58, 197] width 59 height 10
paste input "3f3f3f"
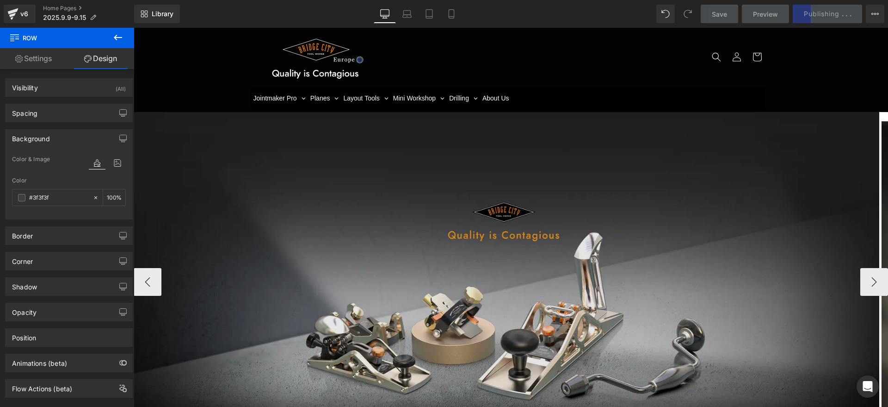
scroll to position [0, 0]
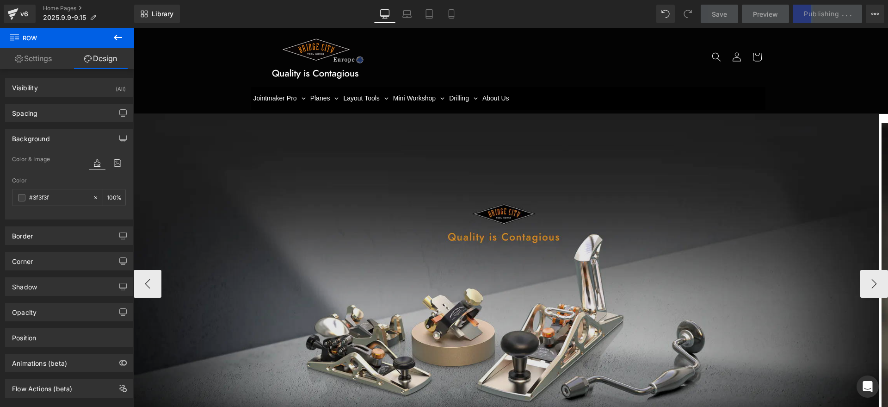
type input "#3f3f3f"
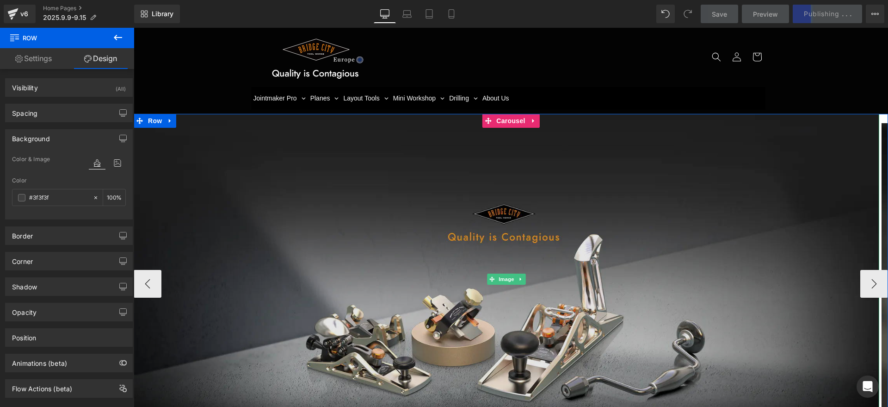
drag, startPoint x: 215, startPoint y: 187, endPoint x: 353, endPoint y: 183, distance: 138.3
click at [216, 186] on img at bounding box center [507, 279] width 746 height 330
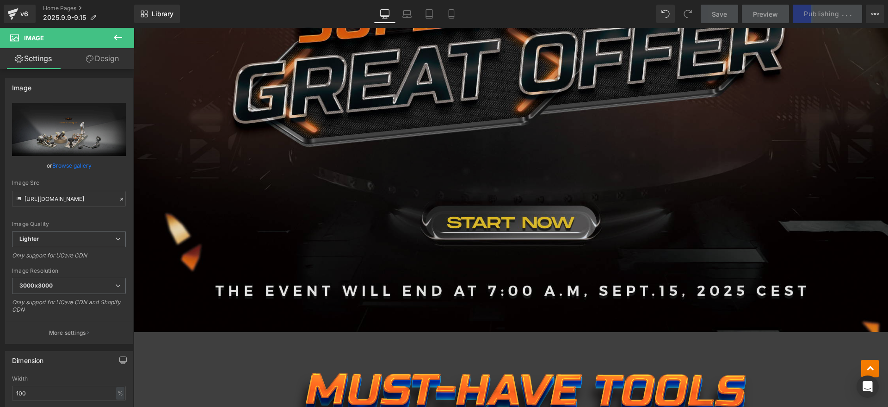
scroll to position [809, 0]
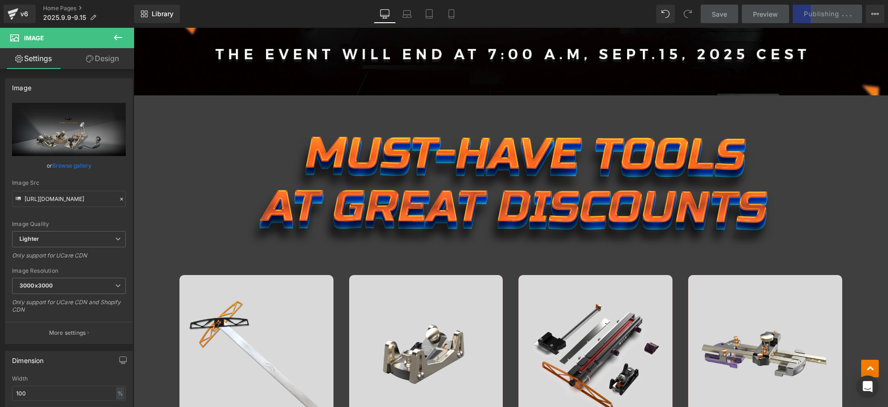
click at [826, 11] on div "Save Preview Publishing . . . Scheduled View Live Page View with current Templa…" at bounding box center [792, 14] width 191 height 19
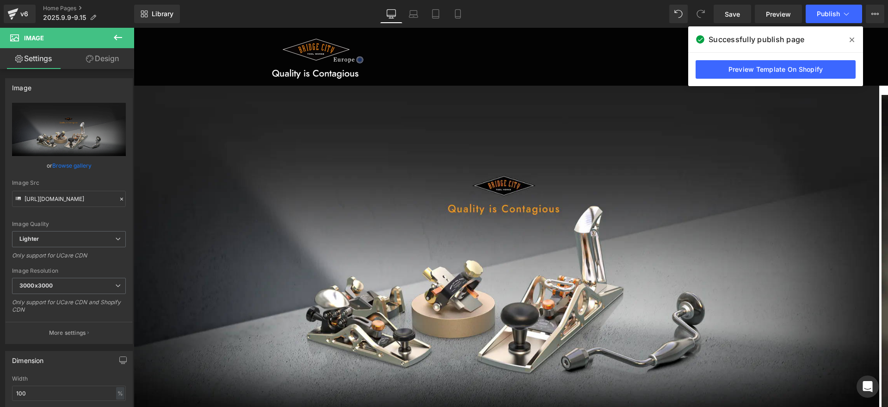
scroll to position [0, 0]
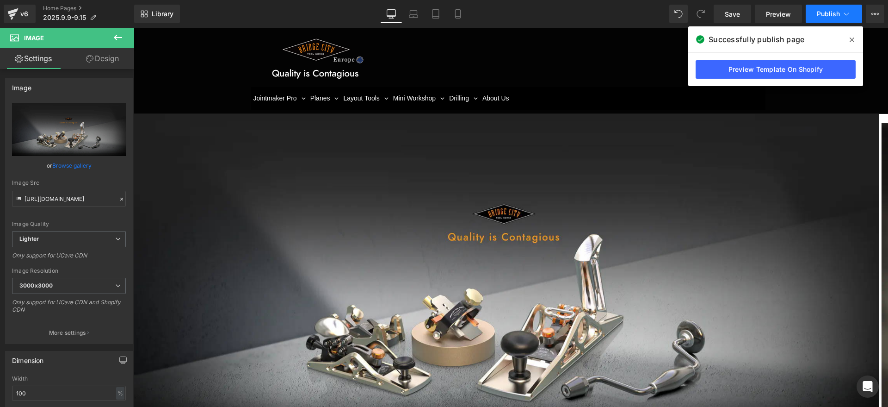
click at [830, 13] on span "Publish" at bounding box center [828, 13] width 23 height 7
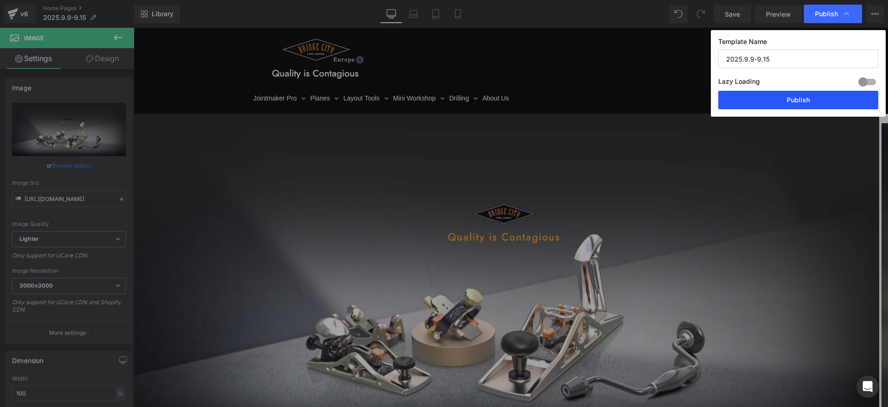
click at [806, 96] on button "Publish" at bounding box center [798, 100] width 160 height 19
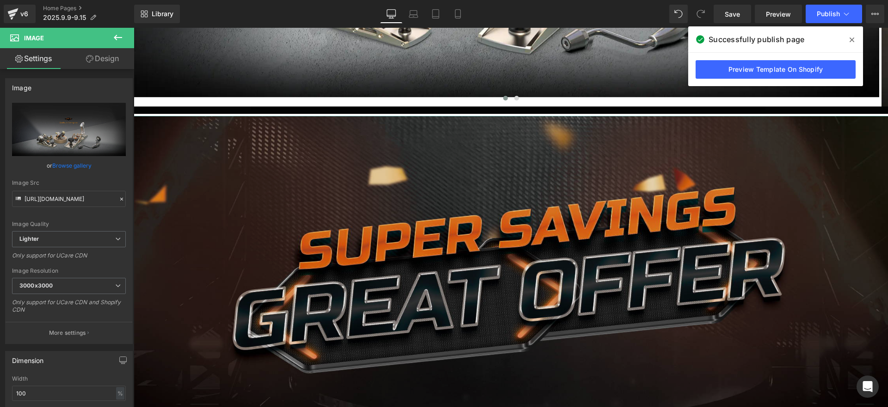
scroll to position [520, 0]
